Goal: Task Accomplishment & Management: Manage account settings

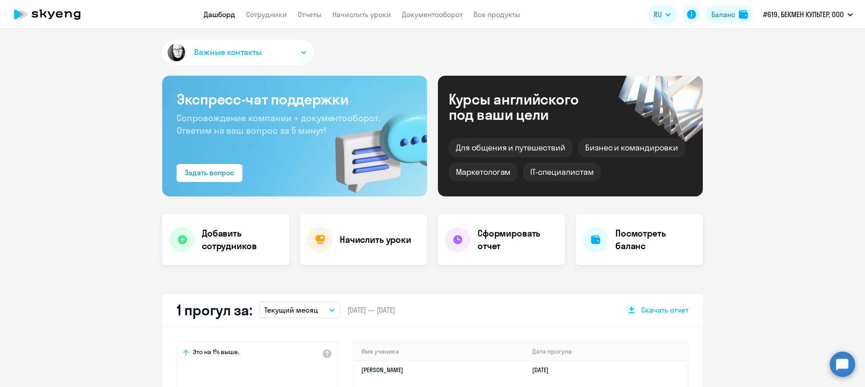
select select "30"
click at [392, 245] on h4 "Начислить уроки" at bounding box center [376, 239] width 72 height 13
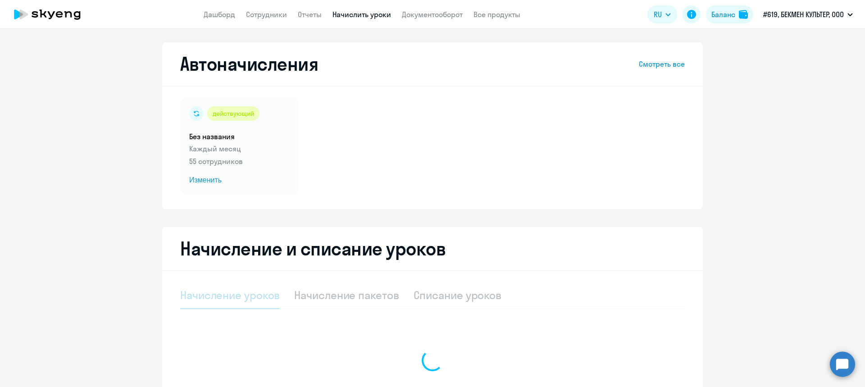
select select "10"
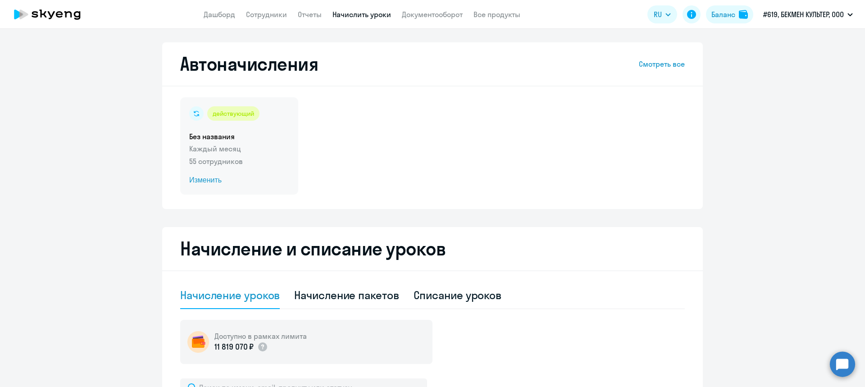
click at [208, 179] on span "Изменить" at bounding box center [239, 180] width 100 height 11
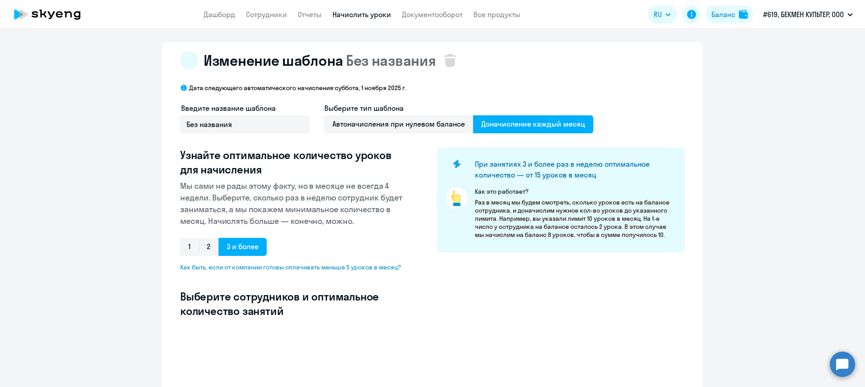
select select "10"
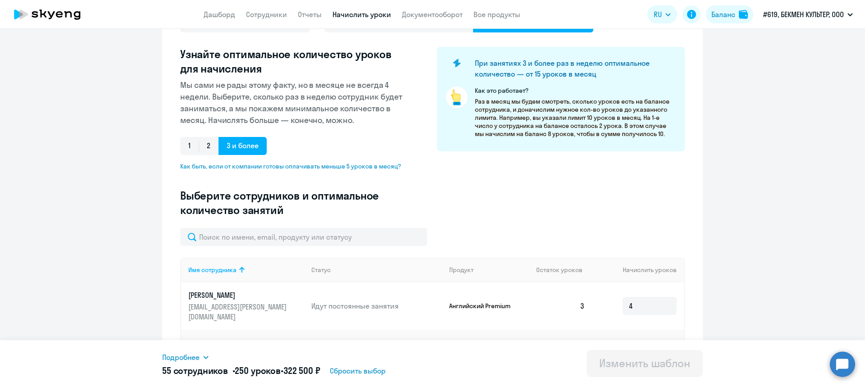
scroll to position [135, 0]
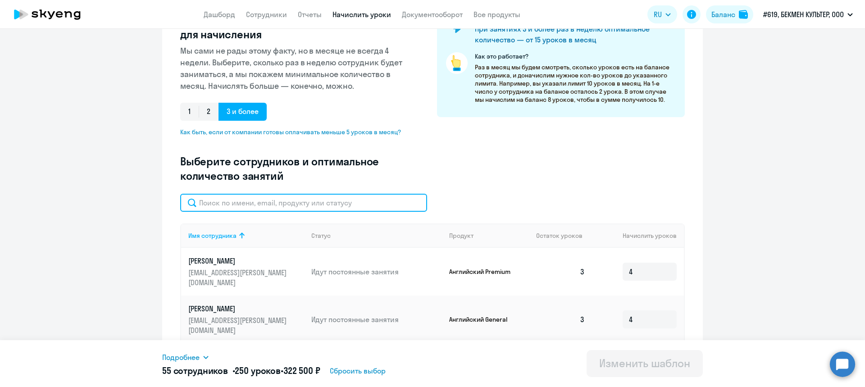
click at [260, 202] on input "text" at bounding box center [303, 203] width 247 height 18
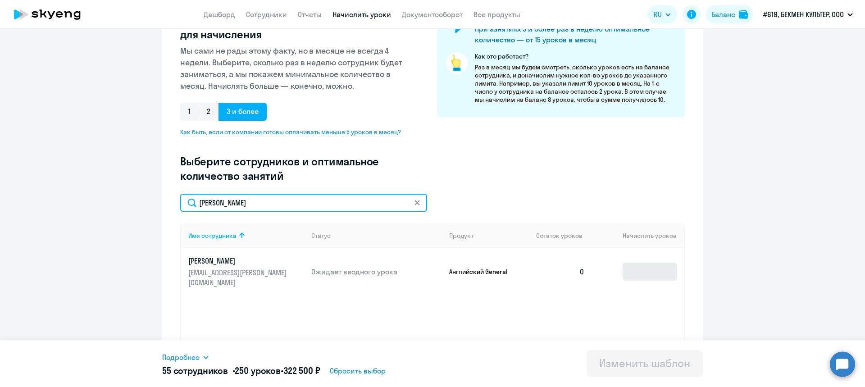
type input "[PERSON_NAME]"
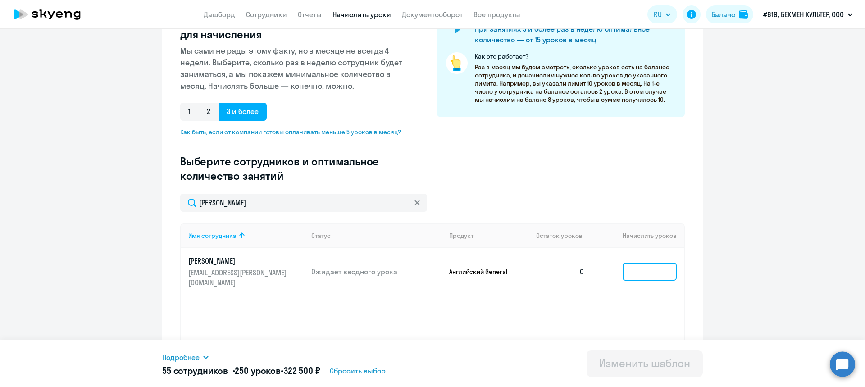
click at [644, 266] on input at bounding box center [650, 272] width 54 height 18
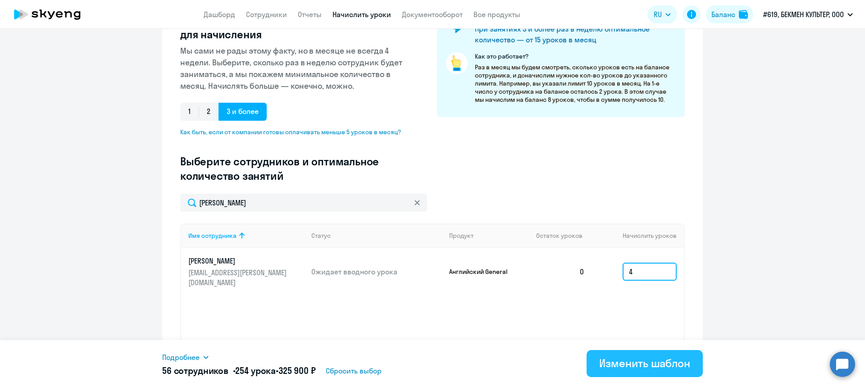
type input "4"
click at [648, 366] on div "Изменить шаблон" at bounding box center [644, 363] width 91 height 14
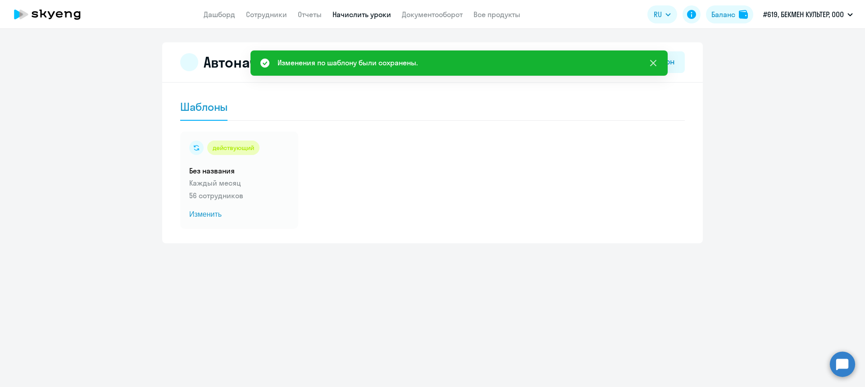
click at [652, 57] on button at bounding box center [653, 63] width 18 height 18
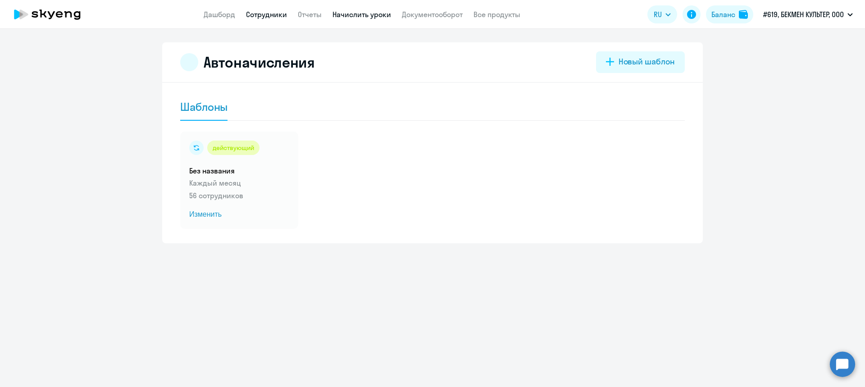
click at [277, 15] on link "Сотрудники" at bounding box center [266, 14] width 41 height 9
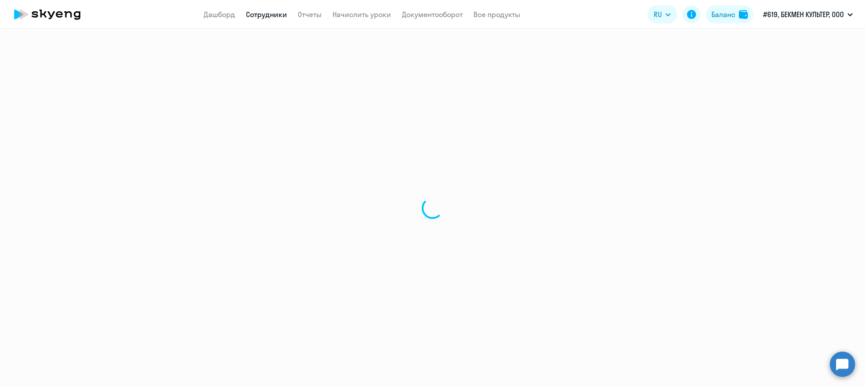
select select "30"
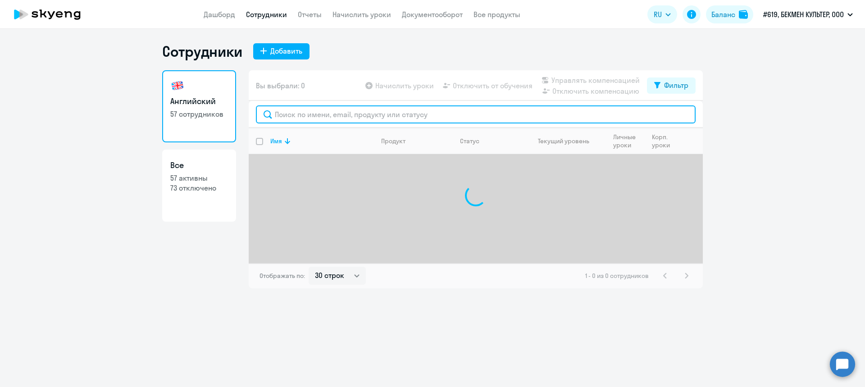
click at [321, 113] on input "text" at bounding box center [476, 114] width 440 height 18
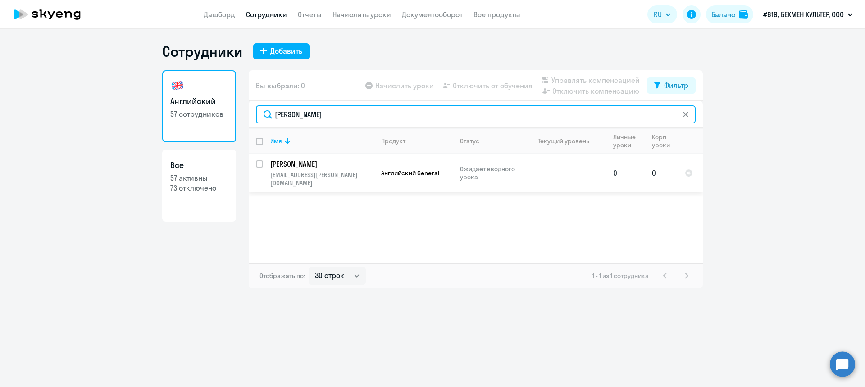
type input "[PERSON_NAME]"
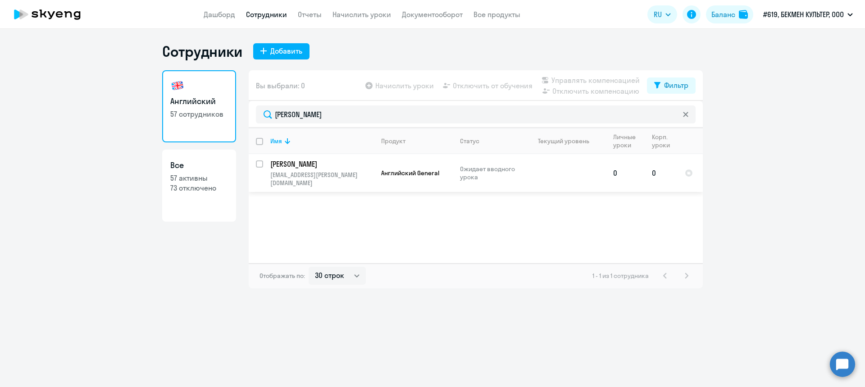
click at [261, 163] on input "select row 42860378" at bounding box center [265, 169] width 18 height 18
checkbox input "true"
click at [411, 83] on span "Начислить уроки" at bounding box center [404, 85] width 59 height 11
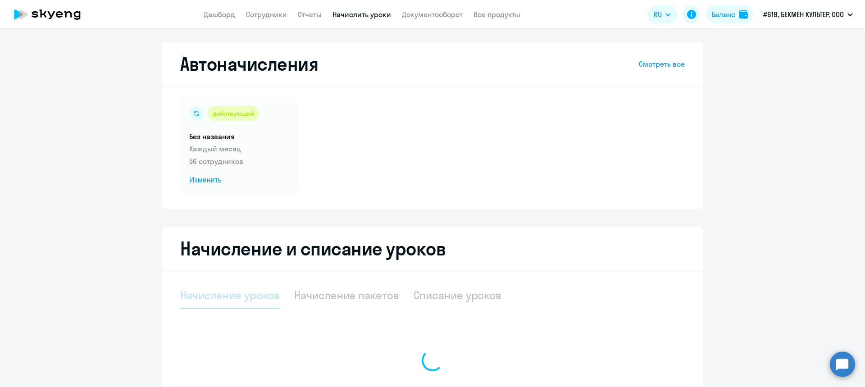
select select "10"
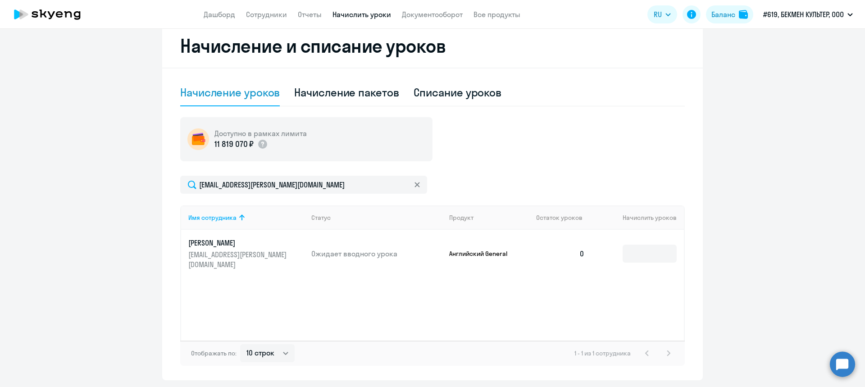
scroll to position [232, 0]
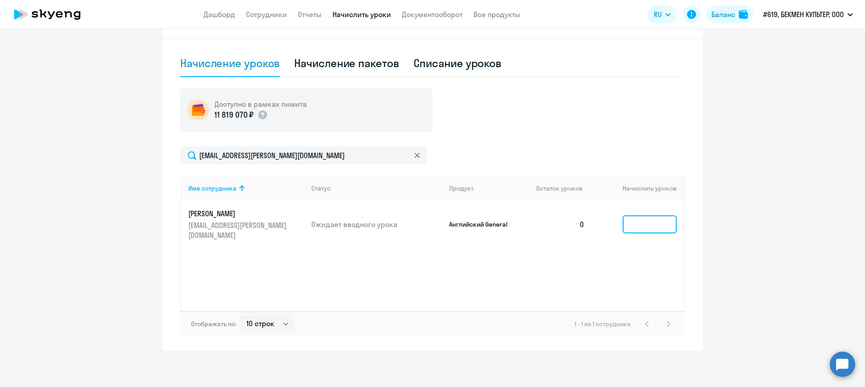
click at [649, 219] on input at bounding box center [650, 224] width 54 height 18
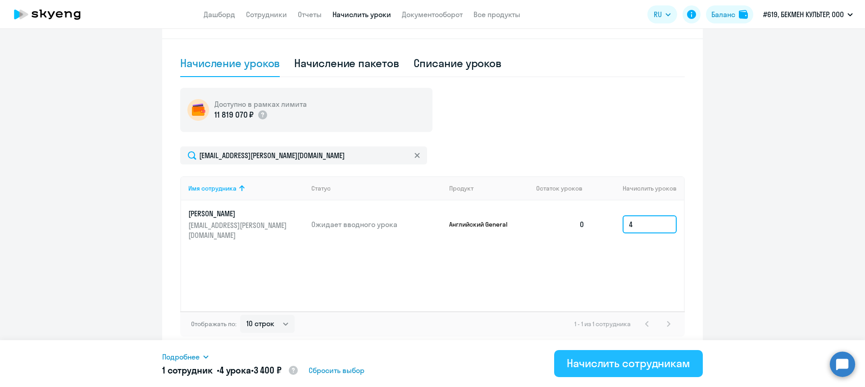
type input "4"
click at [659, 360] on div "Начислить сотрудникам" at bounding box center [628, 363] width 123 height 14
